Goal: Task Accomplishment & Management: Use online tool/utility

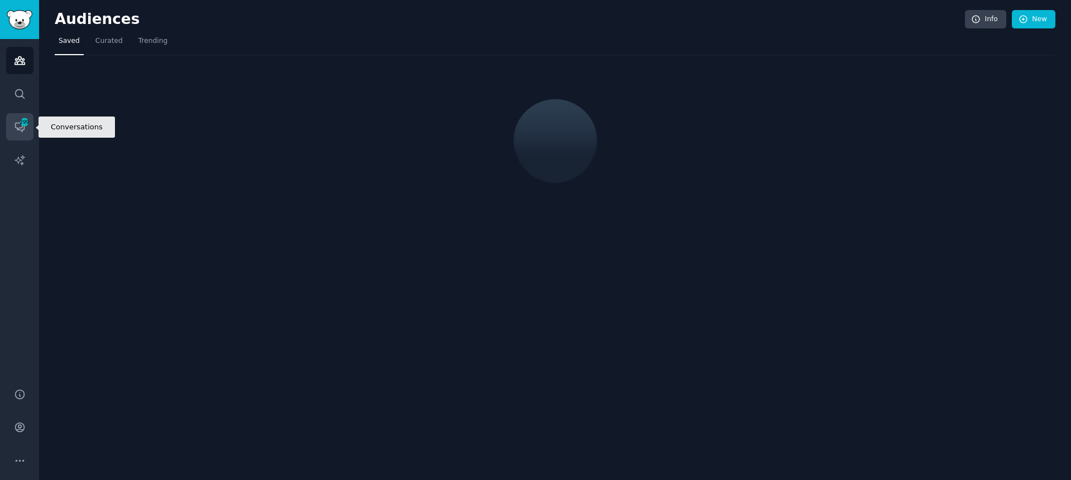
click at [16, 132] on icon "Sidebar" at bounding box center [20, 127] width 12 height 12
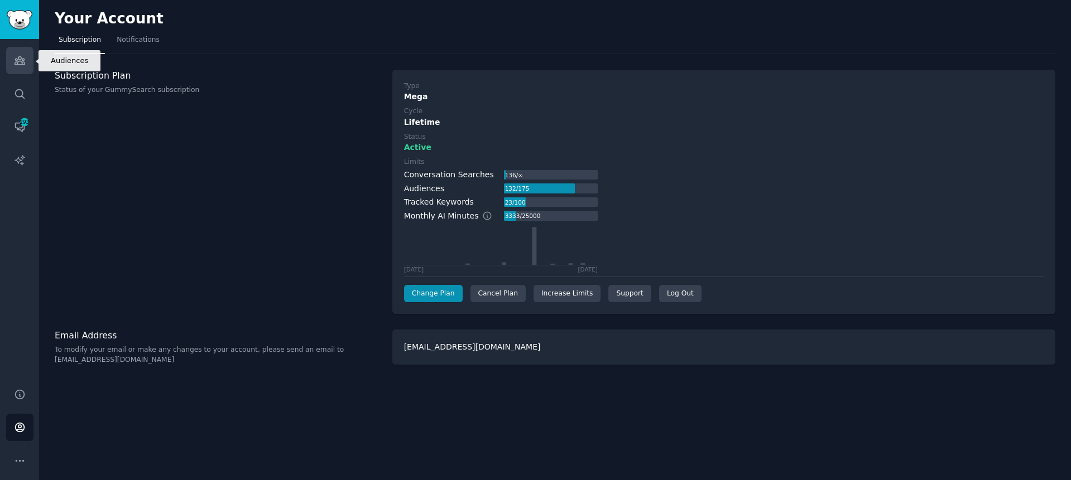
click at [12, 63] on link "Audiences" at bounding box center [19, 60] width 27 height 27
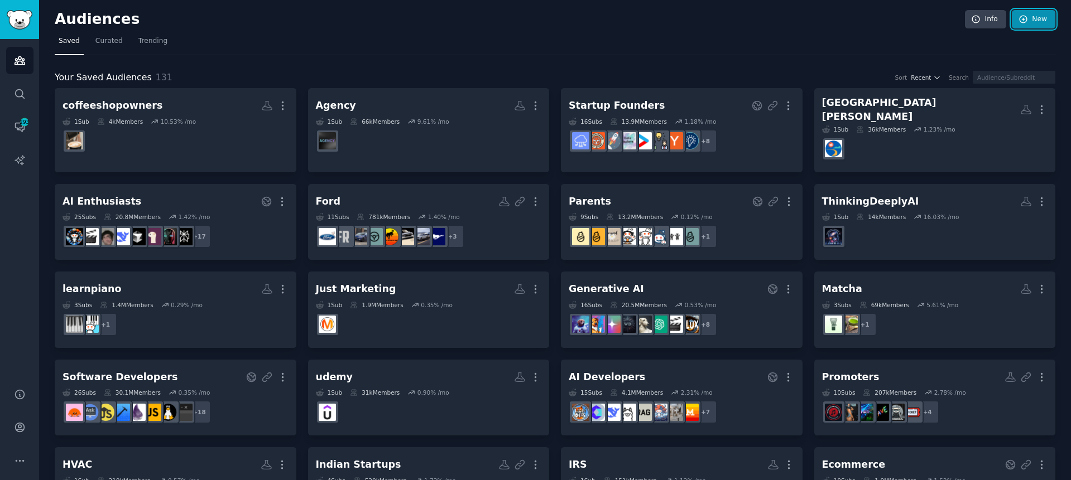
click at [1046, 18] on link "New" at bounding box center [1034, 19] width 44 height 19
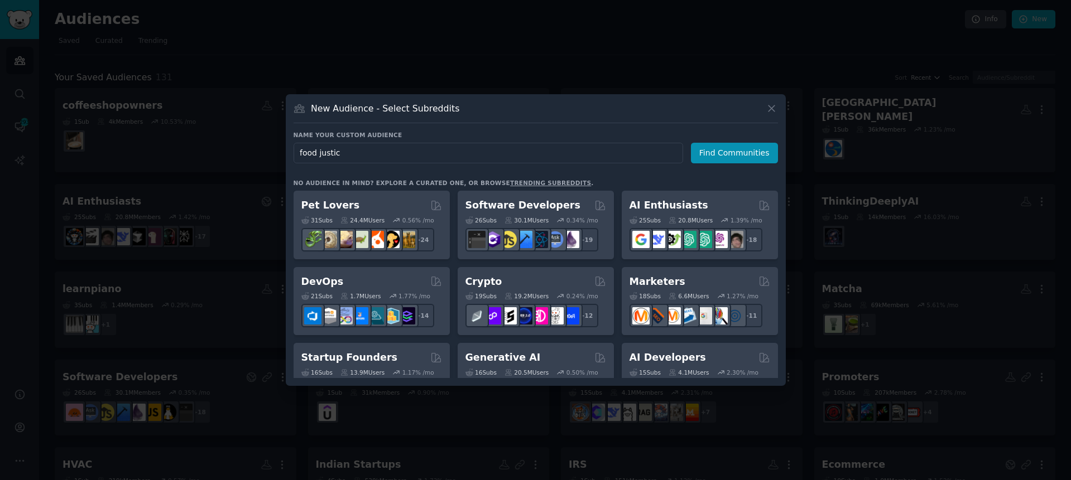
type input "food justice"
click button "Find Communities" at bounding box center [734, 153] width 87 height 21
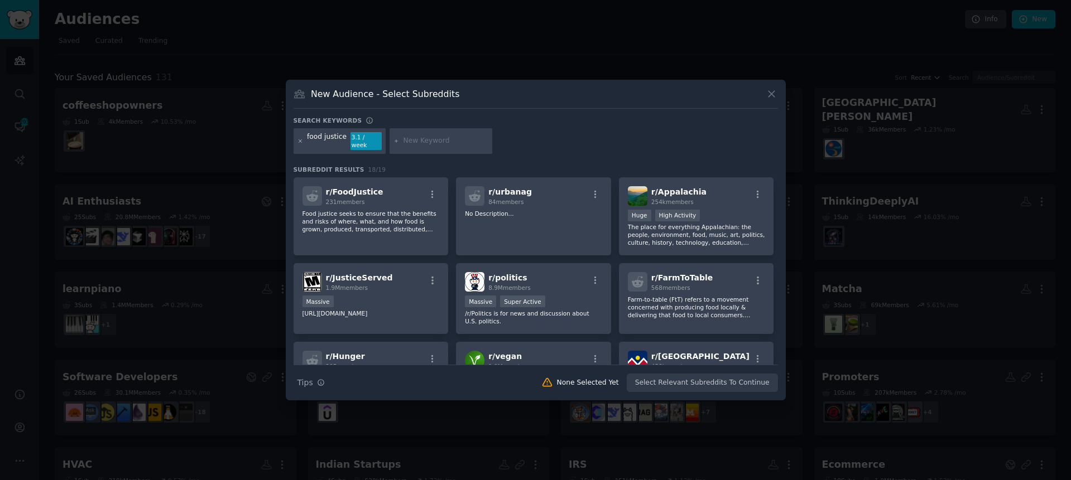
click at [298, 142] on icon at bounding box center [300, 141] width 6 height 6
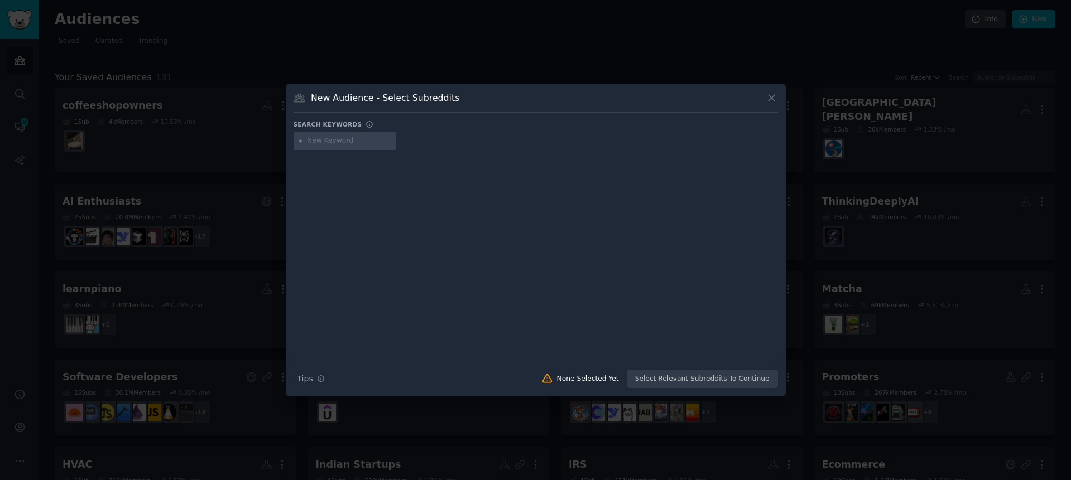
click at [332, 140] on input "text" at bounding box center [349, 141] width 85 height 10
paste input "art sticker"
type input "art sticker"
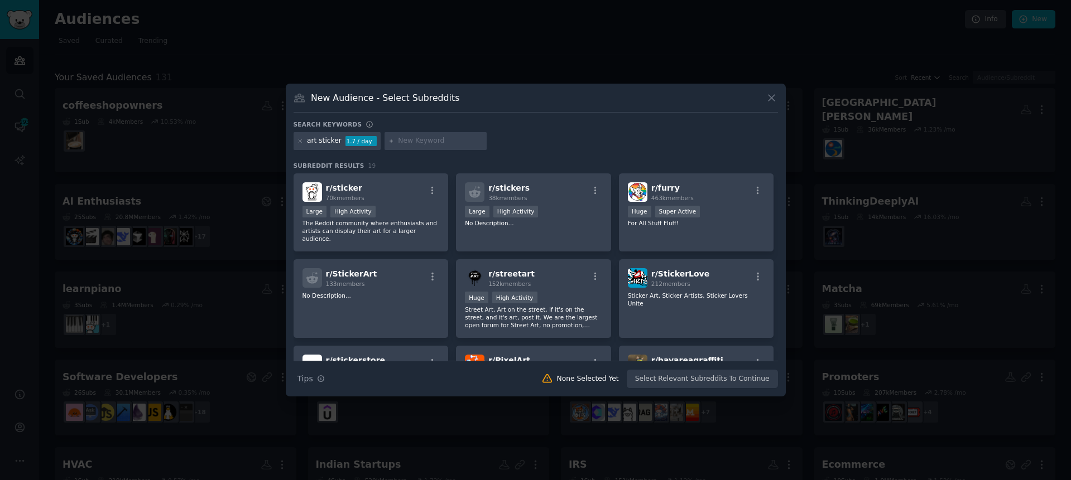
click at [193, 85] on div at bounding box center [535, 240] width 1071 height 480
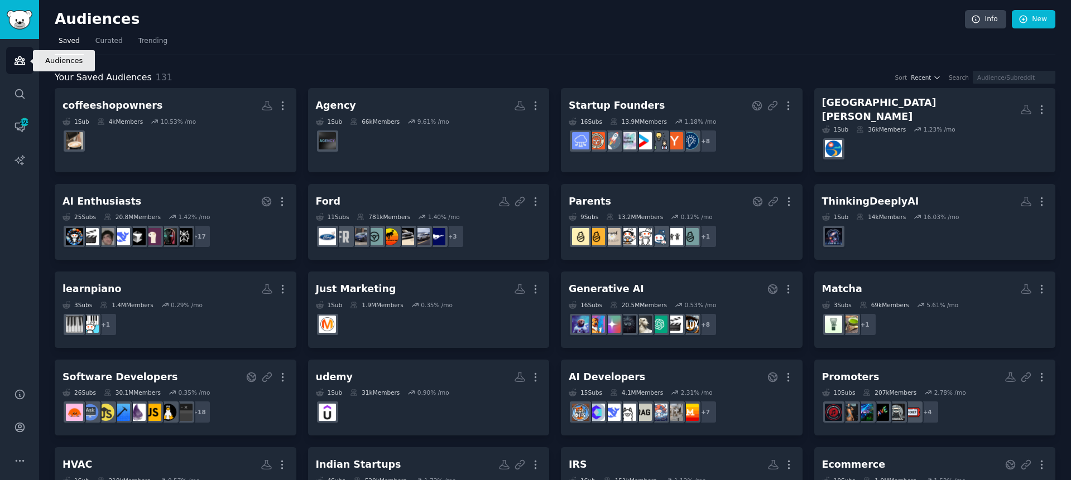
click at [27, 61] on link "Audiences" at bounding box center [19, 60] width 27 height 27
click at [688, 45] on nav "Saved Curated Trending" at bounding box center [555, 43] width 1001 height 23
click at [26, 123] on span "293" at bounding box center [25, 122] width 10 height 8
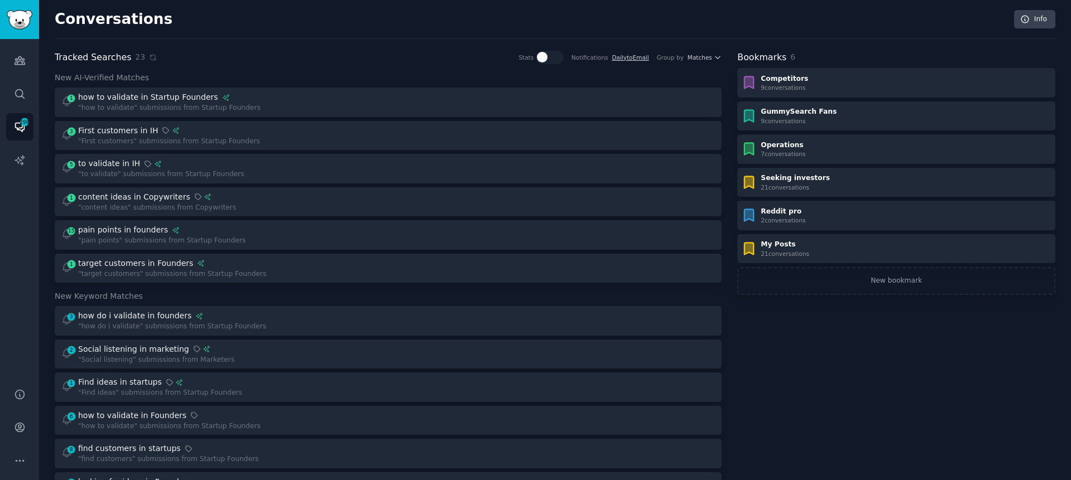
click at [432, 33] on div "Conversations Info" at bounding box center [555, 24] width 1001 height 29
click at [883, 372] on div "Bookmarks 6 Competitors 9 conversation s GummySearch Fans 9 conversation s Oper…" at bounding box center [896, 489] width 318 height 877
click at [899, 381] on div "Bookmarks 6 Competitors 9 conversation s GummySearch Fans 9 conversation s Oper…" at bounding box center [896, 489] width 318 height 877
click at [900, 280] on link "New bookmark" at bounding box center [896, 281] width 318 height 28
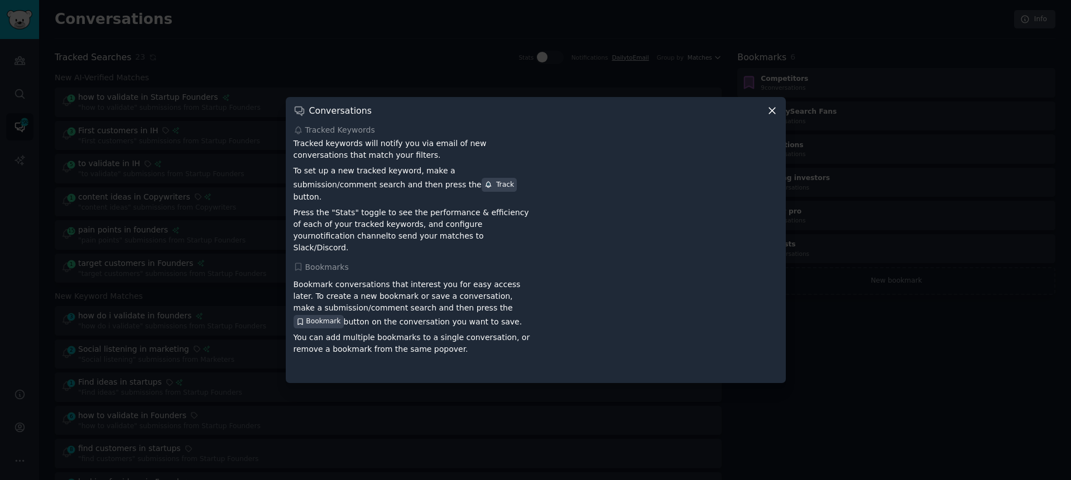
click at [891, 377] on div at bounding box center [535, 240] width 1071 height 480
